Goal: Information Seeking & Learning: Learn about a topic

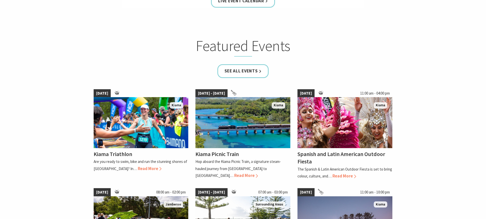
scroll to position [281, 0]
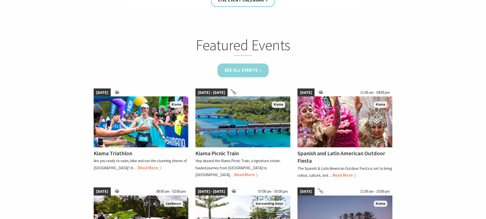
click at [249, 70] on link "See all Events" at bounding box center [244, 71] width 52 height 14
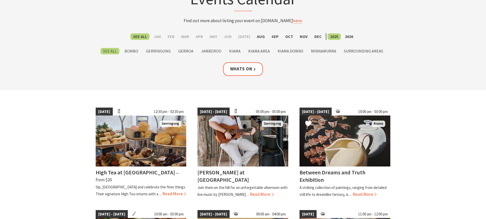
scroll to position [77, 0]
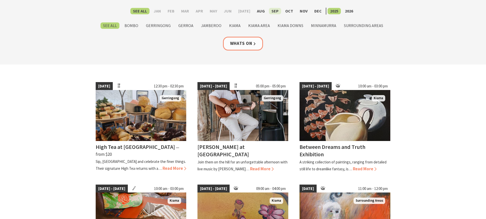
click at [273, 10] on label "Sep" at bounding box center [275, 11] width 12 height 6
click at [0, 0] on input "Sep" at bounding box center [0, 0] width 0 height 0
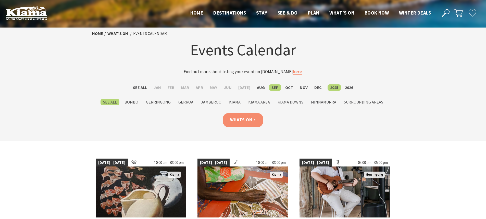
click at [248, 121] on link "Whats On" at bounding box center [243, 120] width 40 height 14
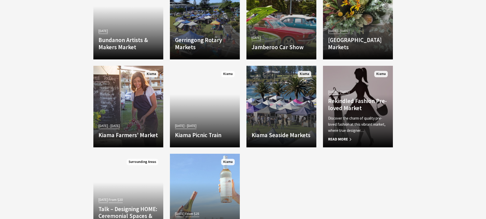
scroll to position [741, 0]
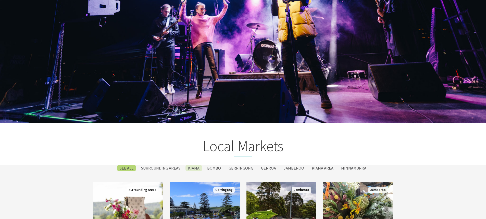
click at [192, 168] on label "Kiama" at bounding box center [194, 168] width 17 height 6
click at [0, 0] on input "Kiama" at bounding box center [0, 0] width 0 height 0
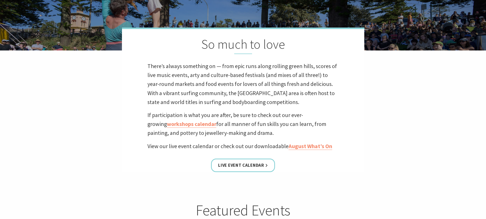
scroll to position [88, 0]
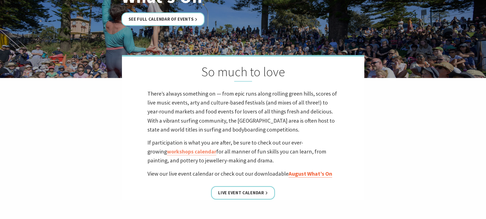
click at [316, 174] on link "August What’s On" at bounding box center [311, 173] width 44 height 7
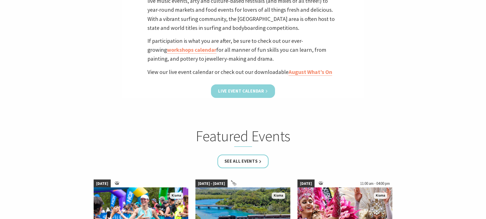
scroll to position [190, 0]
click at [246, 90] on link "Live Event Calendar" at bounding box center [243, 91] width 64 height 14
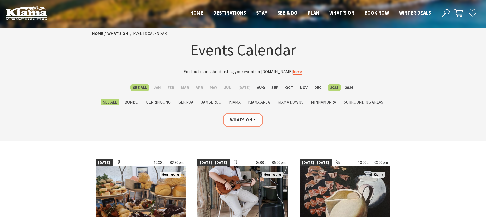
click at [296, 73] on link "here" at bounding box center [297, 72] width 9 height 6
click at [270, 85] on label "Sep" at bounding box center [275, 88] width 12 height 6
click at [0, 0] on input "Sep" at bounding box center [0, 0] width 0 height 0
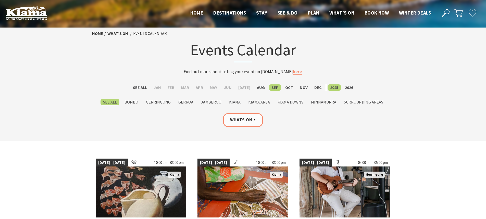
click at [273, 88] on label "Sep" at bounding box center [275, 88] width 12 height 6
click at [0, 0] on input "Sep" at bounding box center [0, 0] width 0 height 0
click at [273, 88] on label "Sep" at bounding box center [275, 88] width 12 height 6
click at [0, 0] on input "Sep" at bounding box center [0, 0] width 0 height 0
click at [256, 119] on link "Whats On" at bounding box center [243, 120] width 40 height 14
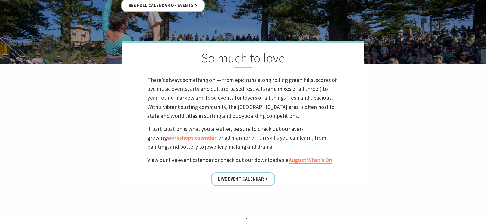
scroll to position [179, 0]
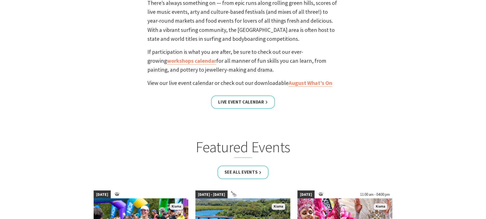
drag, startPoint x: 241, startPoint y: 103, endPoint x: 335, endPoint y: 116, distance: 94.9
click at [241, 103] on link "Live Event Calendar" at bounding box center [243, 102] width 64 height 14
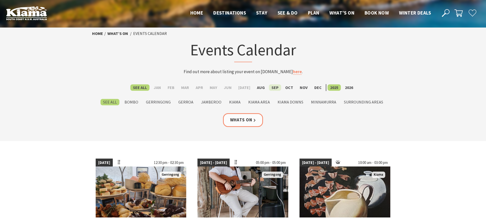
click at [271, 87] on label "Sep" at bounding box center [275, 88] width 12 height 6
click at [0, 0] on input "Sep" at bounding box center [0, 0] width 0 height 0
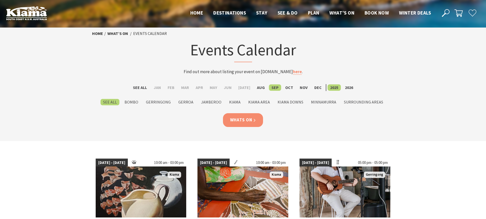
click at [252, 120] on link "Whats On" at bounding box center [243, 120] width 40 height 14
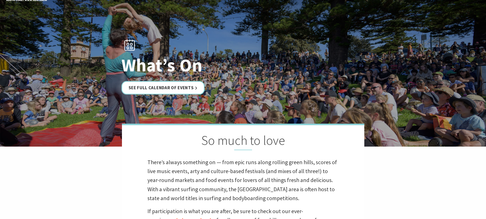
scroll to position [204, 0]
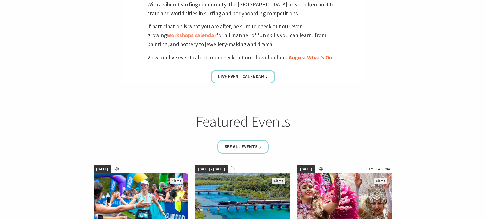
click at [327, 59] on link "August What’s On" at bounding box center [311, 57] width 44 height 7
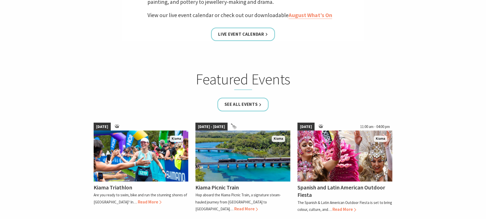
scroll to position [179, 0]
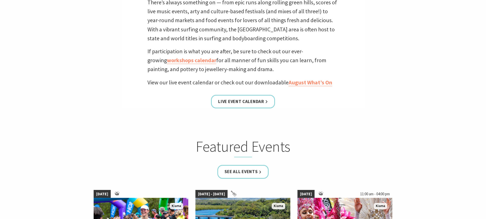
click at [248, 106] on link "Live Event Calendar" at bounding box center [243, 102] width 64 height 14
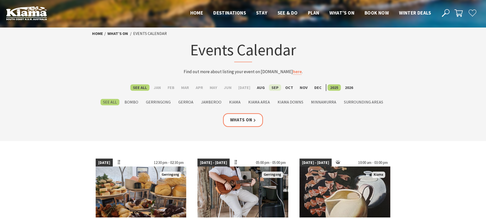
click at [275, 88] on label "Sep" at bounding box center [275, 88] width 12 height 6
click at [0, 0] on input "Sep" at bounding box center [0, 0] width 0 height 0
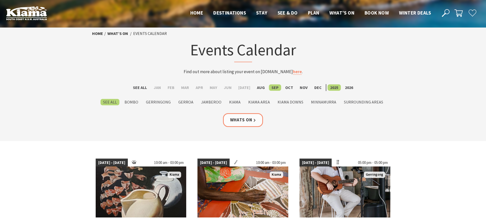
click at [294, 74] on link "here" at bounding box center [297, 72] width 9 height 6
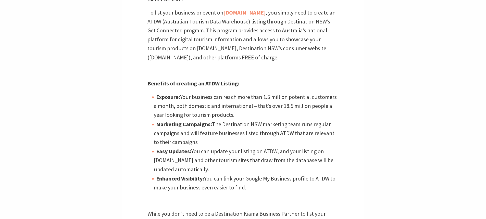
scroll to position [383, 0]
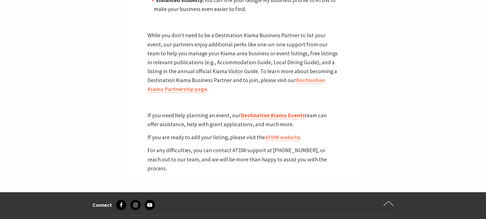
click at [284, 116] on link "Destination Kiama Events" at bounding box center [273, 115] width 64 height 7
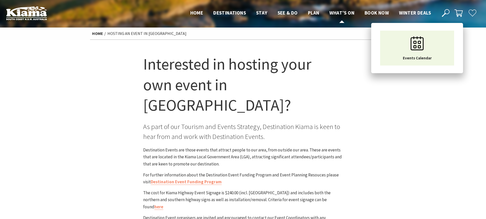
click at [333, 10] on span "What’s On" at bounding box center [342, 13] width 25 height 6
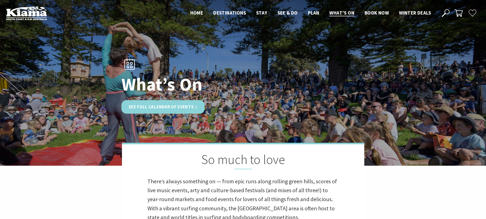
click at [161, 106] on link "See Full Calendar of Events" at bounding box center [163, 107] width 83 height 14
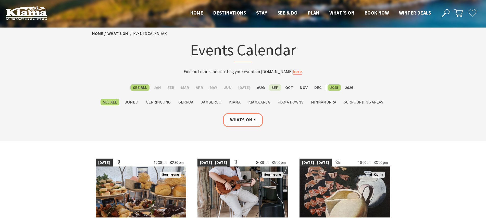
click at [271, 88] on label "Sep" at bounding box center [275, 88] width 12 height 6
click at [0, 0] on input "Sep" at bounding box center [0, 0] width 0 height 0
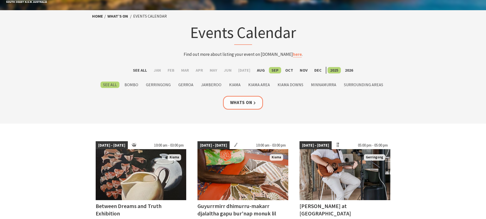
scroll to position [26, 0]
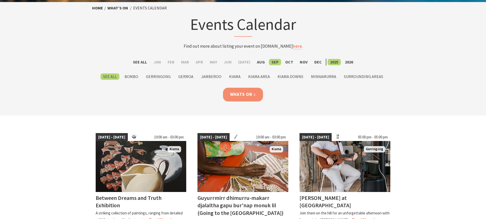
click at [244, 93] on link "Whats On" at bounding box center [243, 95] width 40 height 14
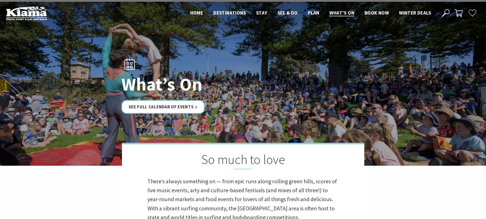
scroll to position [153, 0]
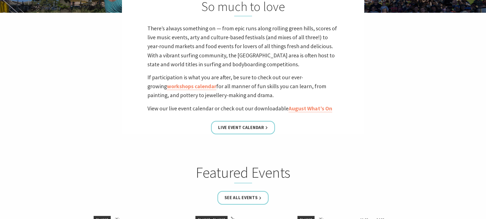
click at [302, 113] on div "So much to love There’s always something on — from epic runs along rolling gree…" at bounding box center [243, 62] width 243 height 145
click at [303, 110] on link "August What’s On" at bounding box center [311, 108] width 44 height 7
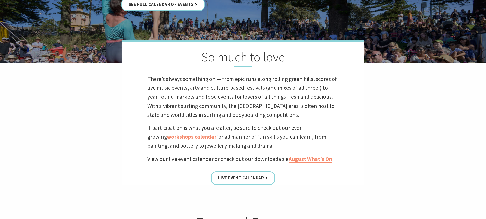
scroll to position [153, 0]
